Goal: Transaction & Acquisition: Purchase product/service

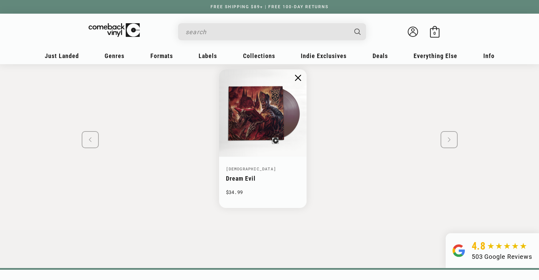
scroll to position [1128, 0]
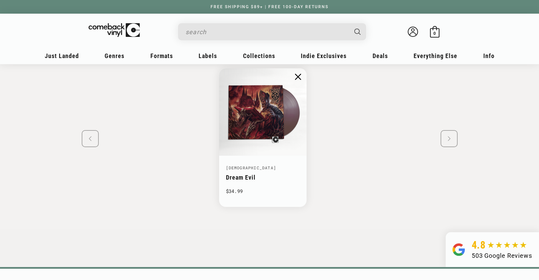
click at [449, 139] on swiper-slide "Dio Dream Evil $34.99" at bounding box center [270, 137] width 424 height 163
click at [295, 77] on img "1 / 1" at bounding box center [298, 77] width 6 height 6
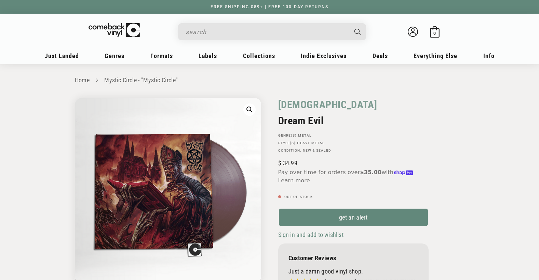
scroll to position [0, 0]
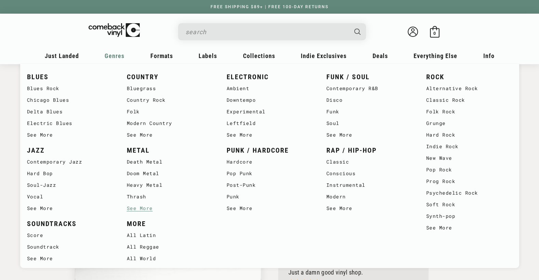
click at [141, 206] on link "See More" at bounding box center [170, 209] width 86 height 12
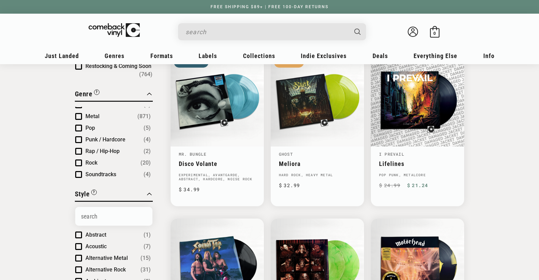
scroll to position [103, 0]
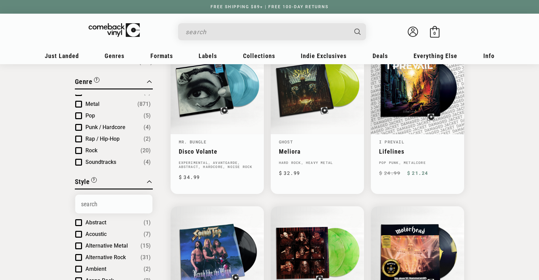
click at [79, 101] on span "Product filter" at bounding box center [78, 104] width 7 height 7
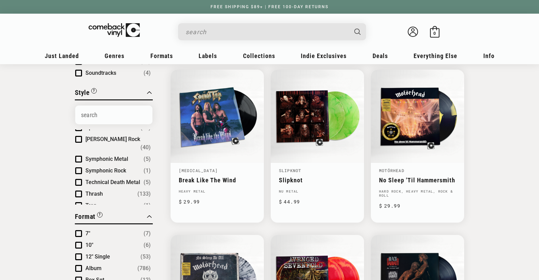
scroll to position [968, 0]
click at [80, 144] on span "Product filter" at bounding box center [78, 147] width 7 height 7
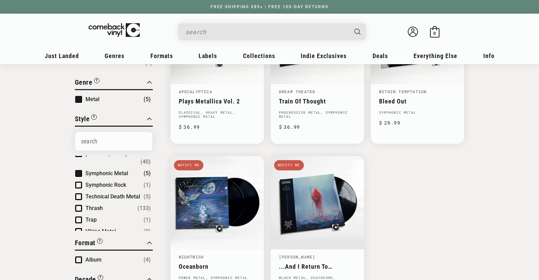
scroll to position [153, 0]
click at [77, 170] on span "Product filter" at bounding box center [78, 173] width 7 height 7
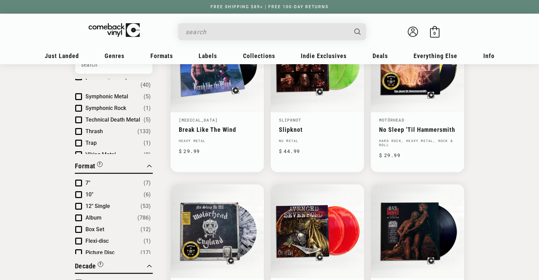
scroll to position [324, 0]
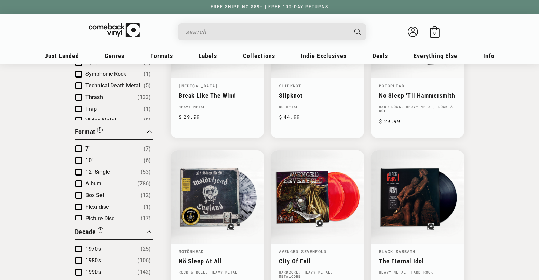
click at [78, 117] on span "Product filter" at bounding box center [78, 120] width 7 height 7
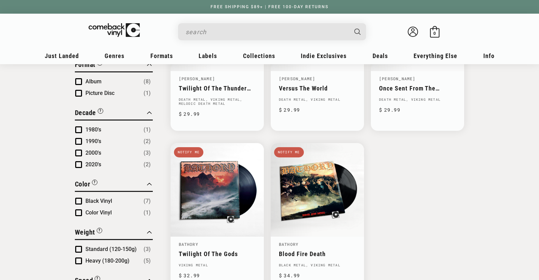
scroll to position [272, 0]
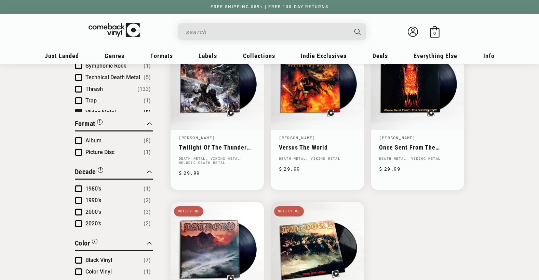
click at [77, 109] on span "Product filter" at bounding box center [78, 112] width 7 height 7
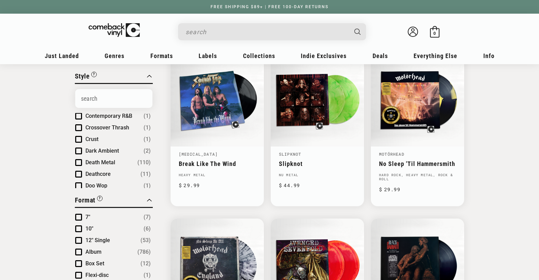
scroll to position [171, 0]
click at [79, 149] on span "Product filter" at bounding box center [78, 152] width 7 height 7
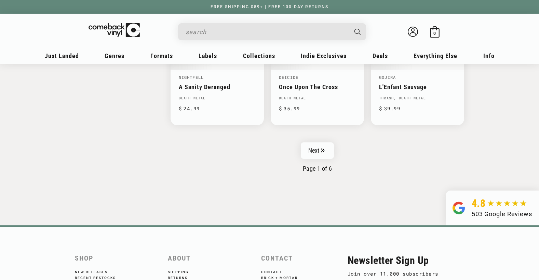
scroll to position [1154, 0]
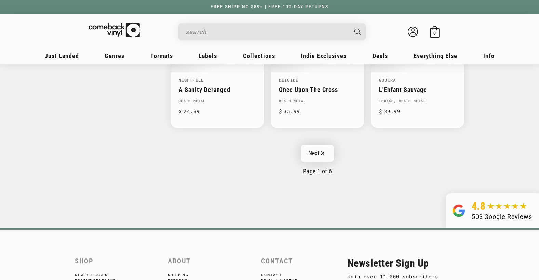
click at [323, 153] on icon "Pagination" at bounding box center [322, 153] width 3 height 4
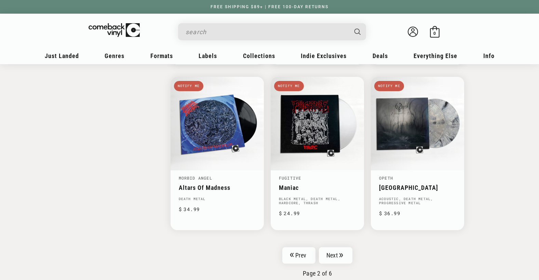
scroll to position [1060, 0]
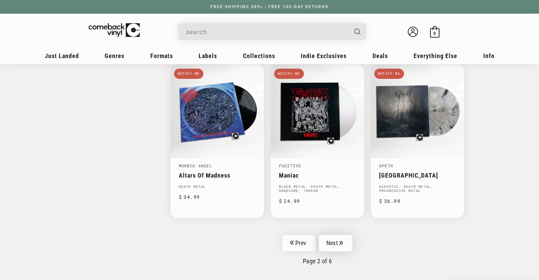
click at [335, 247] on link "Next" at bounding box center [336, 243] width 34 height 16
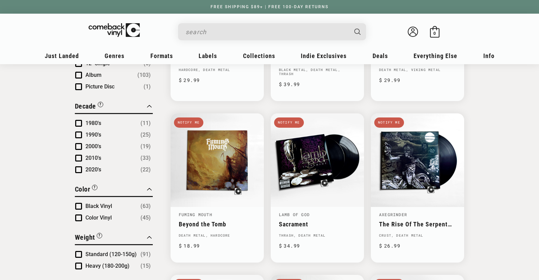
scroll to position [376, 0]
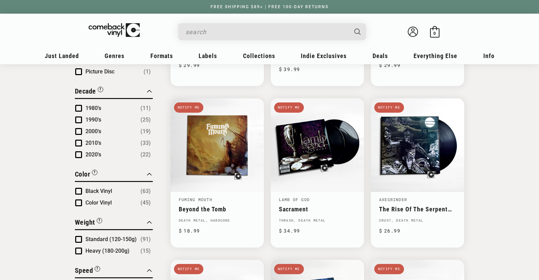
drag, startPoint x: 459, startPoint y: 151, endPoint x: 491, endPoint y: 143, distance: 33.0
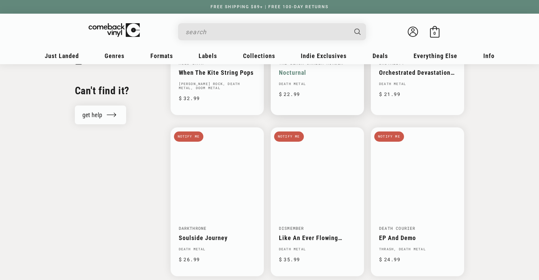
scroll to position [615, 0]
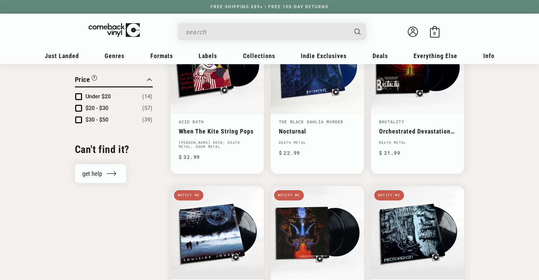
click at [228, 38] on input "When autocomplete results are available use up and down arrows to review and en…" at bounding box center [267, 32] width 162 height 14
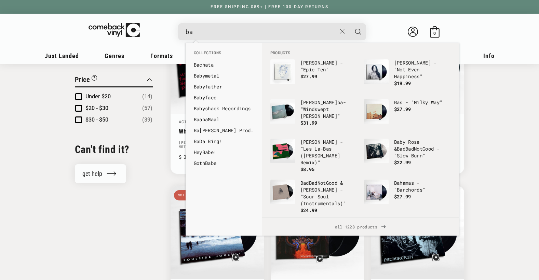
type input "b"
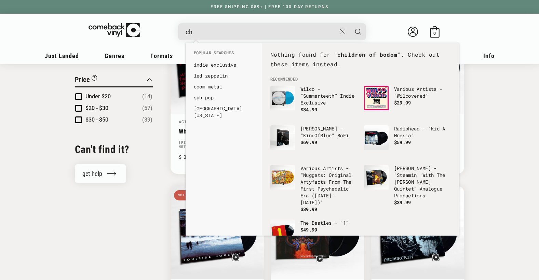
type input "c"
type input "d"
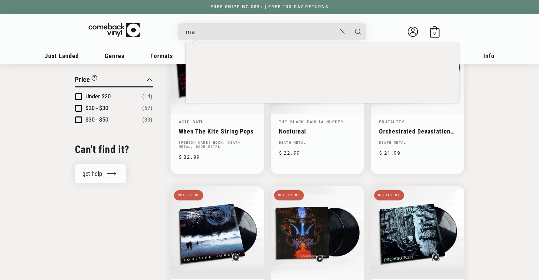
type input "m"
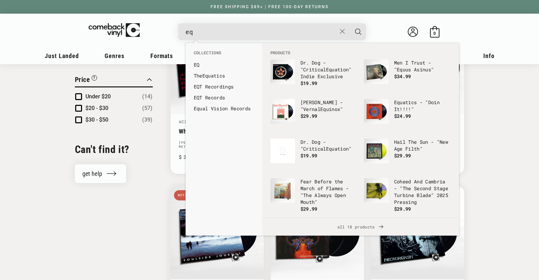
type input "e"
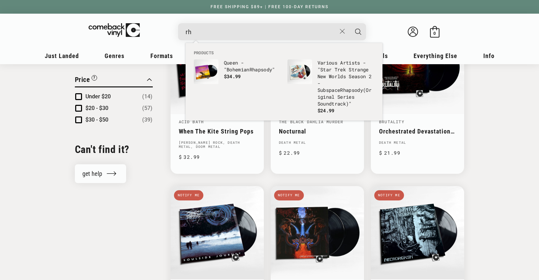
type input "r"
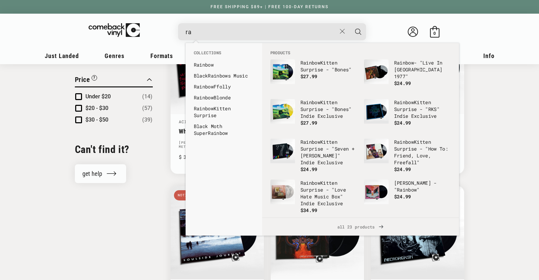
type input "r"
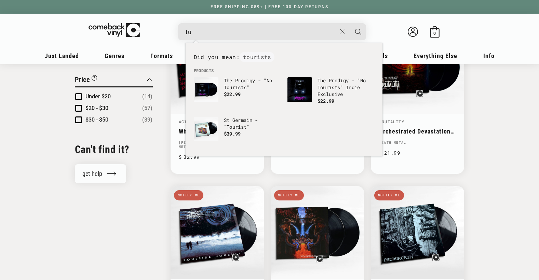
type input "t"
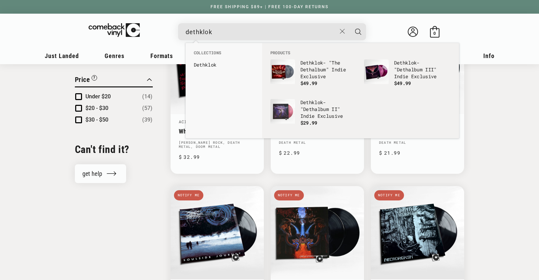
type input "dethklok"
click at [350, 23] on button "Search" at bounding box center [358, 31] width 17 height 17
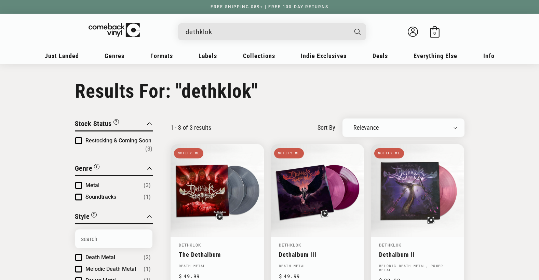
click at [230, 26] on input "dethklok" at bounding box center [267, 32] width 162 height 14
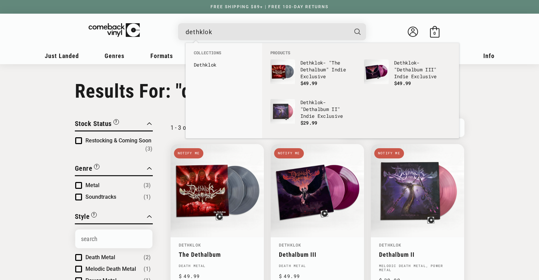
drag, startPoint x: 223, startPoint y: 29, endPoint x: 183, endPoint y: 30, distance: 40.3
click at [183, 30] on div "dethklok Dethklok - "The Dethalbum" Indie Exclusive Regular price $ 19.99 Regul…" at bounding box center [272, 31] width 188 height 17
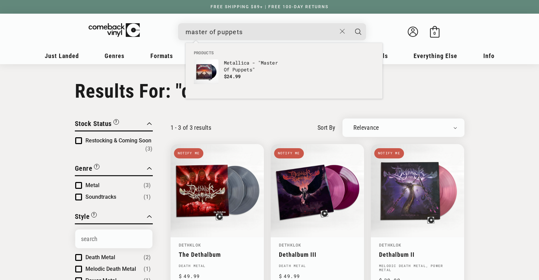
type input "master of puppets"
click at [350, 23] on button "Search" at bounding box center [358, 31] width 17 height 17
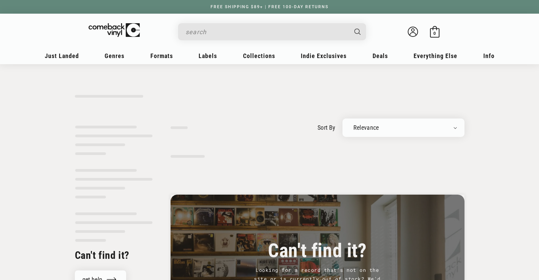
type input "master of puppets"
